Goal: Browse casually

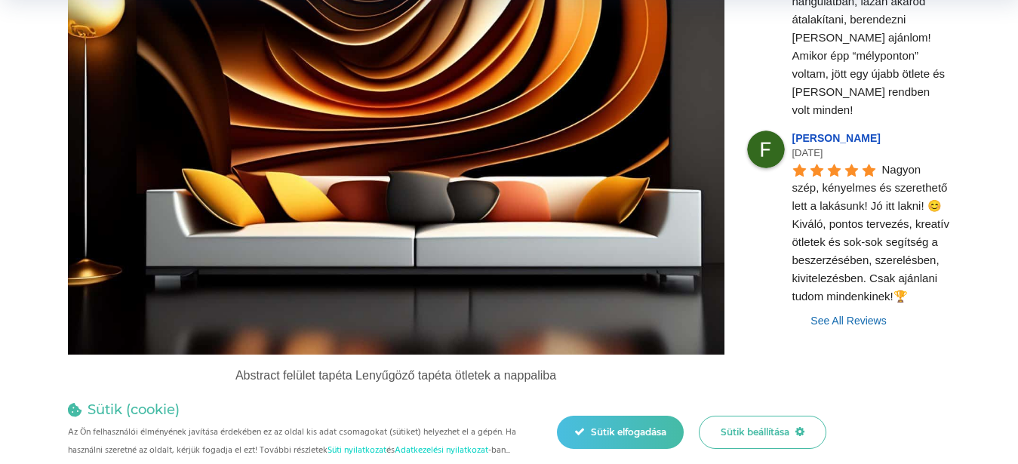
scroll to position [1463, 0]
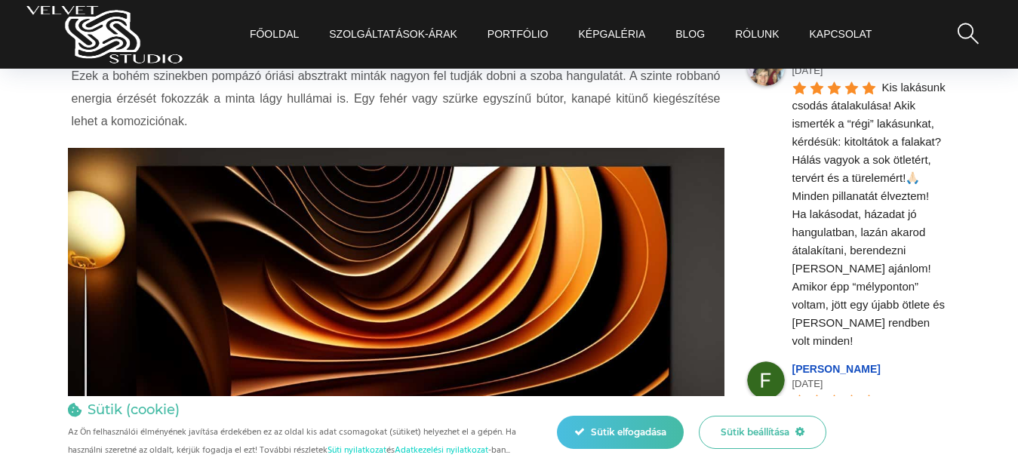
click at [384, 272] on img at bounding box center [396, 367] width 657 height 438
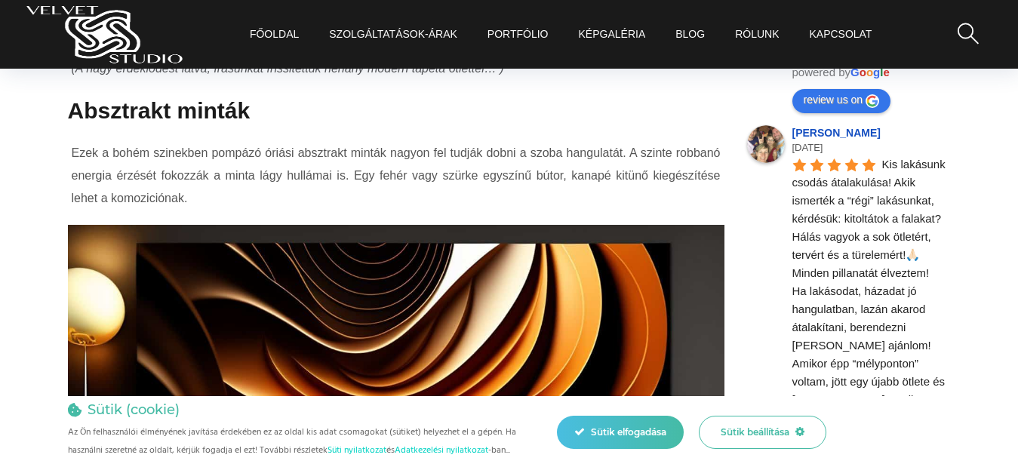
scroll to position [1309, 0]
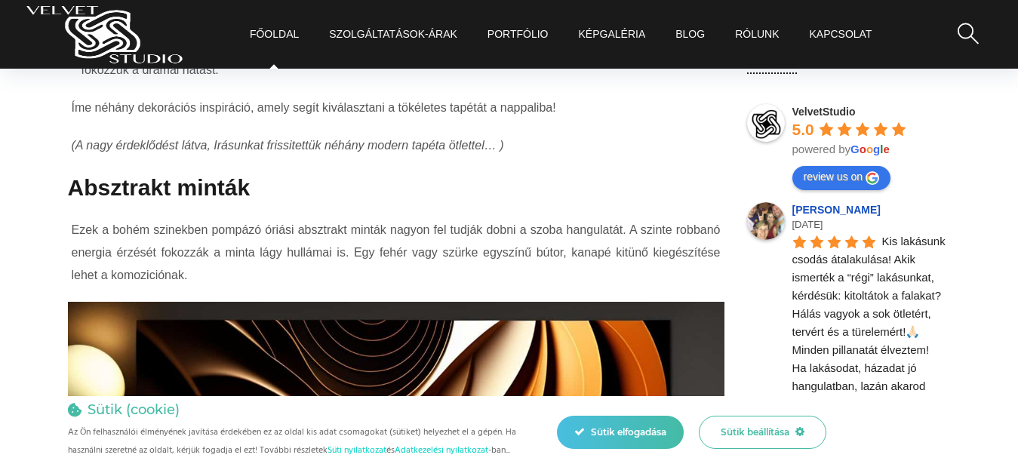
click at [271, 29] on link "Főoldal" at bounding box center [274, 34] width 49 height 69
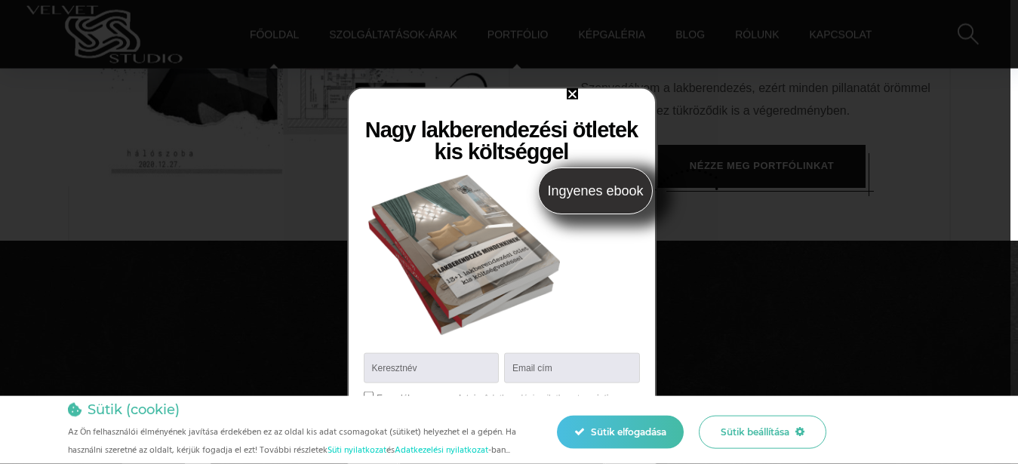
scroll to position [924, 0]
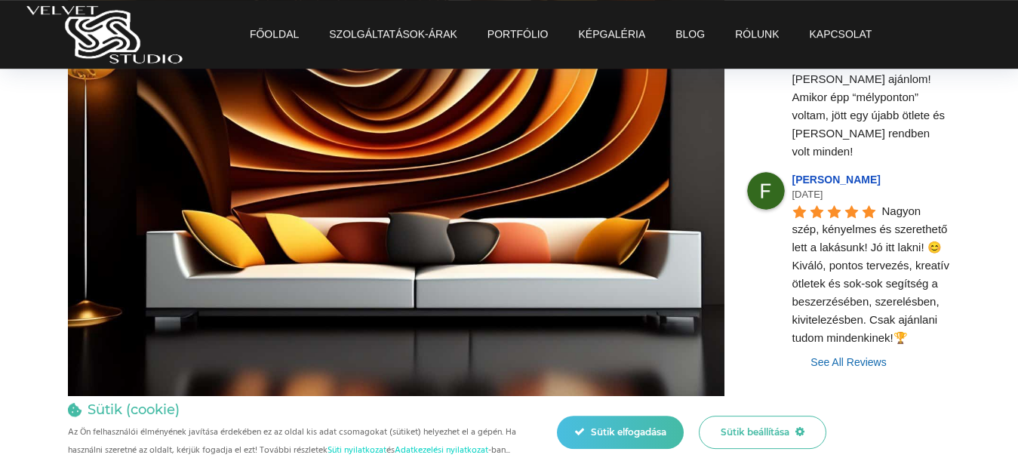
scroll to position [1386, 0]
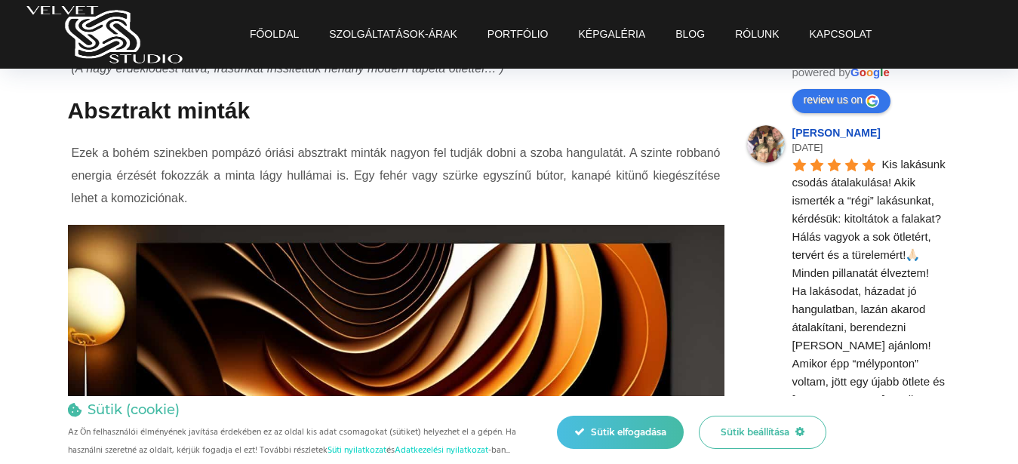
click at [455, 310] on img at bounding box center [396, 444] width 657 height 438
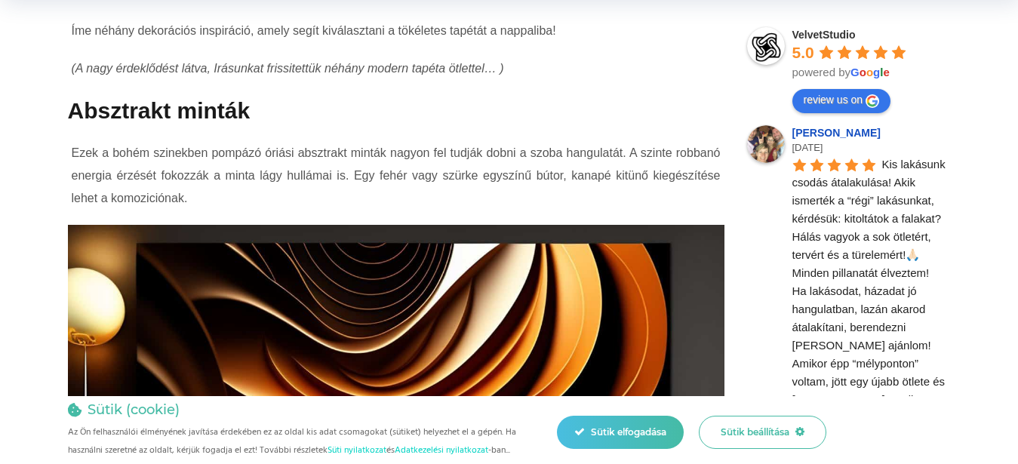
scroll to position [1617, 0]
